Goal: Task Accomplishment & Management: Use online tool/utility

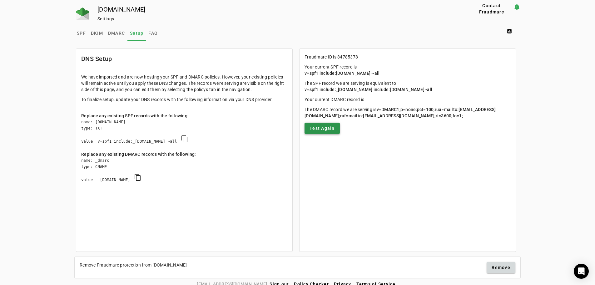
click at [315, 131] on span "Test Again" at bounding box center [322, 128] width 25 height 6
click at [323, 131] on span "Test Again" at bounding box center [322, 128] width 25 height 6
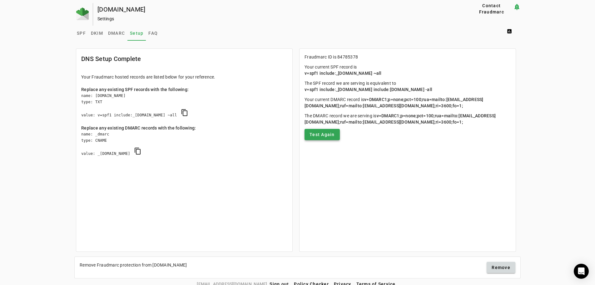
click at [311, 137] on span "Test Again" at bounding box center [322, 134] width 25 height 6
click at [268, 182] on mat-card "DNS Setup Complete Your Fraudmarc hosted records are listed below for your refe…" at bounding box center [184, 149] width 217 height 203
click at [272, 194] on mat-card "DNS Setup Complete Your Fraudmarc hosted records are listed below for your refe…" at bounding box center [184, 149] width 217 height 203
click at [50, 131] on div "sjnceltics.org Settings Contact Fraudmarc notification_important Settings SPF D…" at bounding box center [297, 140] width 595 height 275
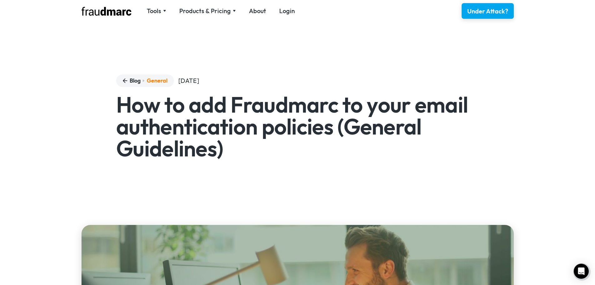
scroll to position [1089, 0]
